Goal: Information Seeking & Learning: Learn about a topic

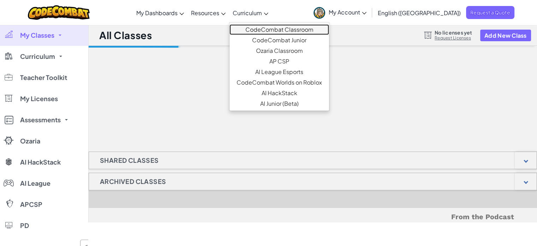
click at [284, 28] on link "CodeCombat Classroom" at bounding box center [279, 29] width 100 height 11
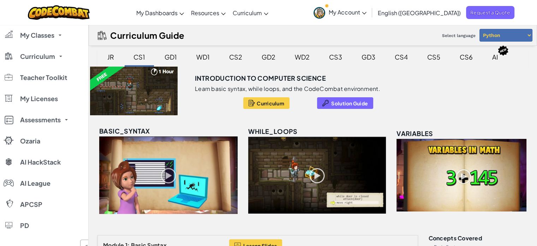
click at [241, 55] on div "CS2" at bounding box center [235, 57] width 27 height 17
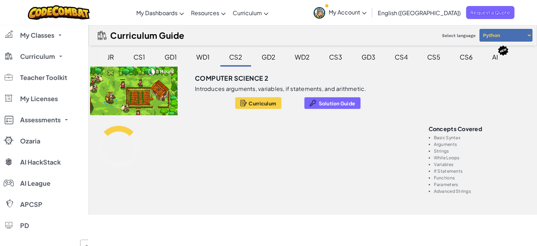
click at [335, 58] on div "CS3" at bounding box center [335, 57] width 27 height 17
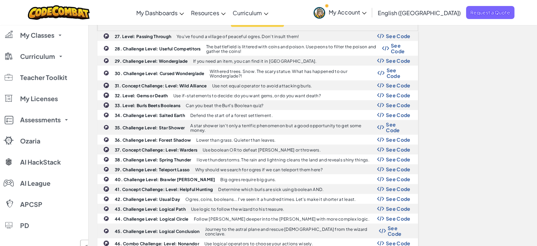
scroll to position [543, 0]
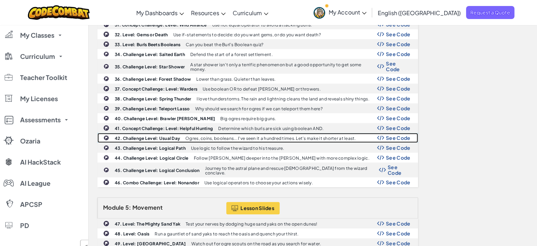
click at [178, 136] on b "42. Challenge Level: Usual Day" at bounding box center [147, 138] width 65 height 5
